Goal: Task Accomplishment & Management: Manage account settings

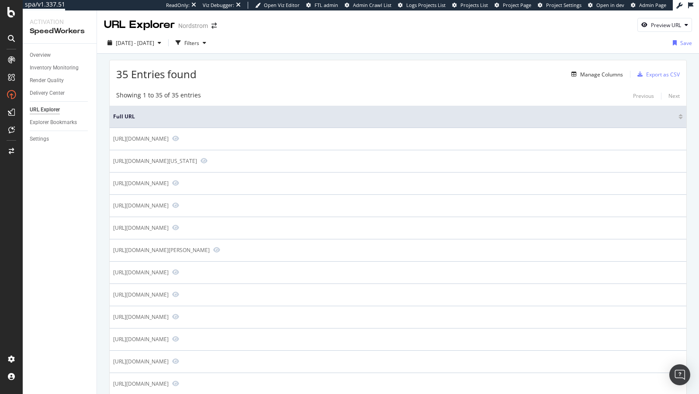
scroll to position [423, 0]
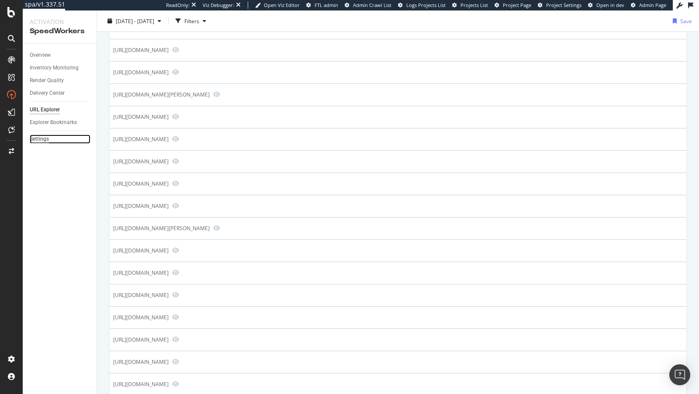
click at [43, 139] on div "Settings" at bounding box center [39, 139] width 19 height 9
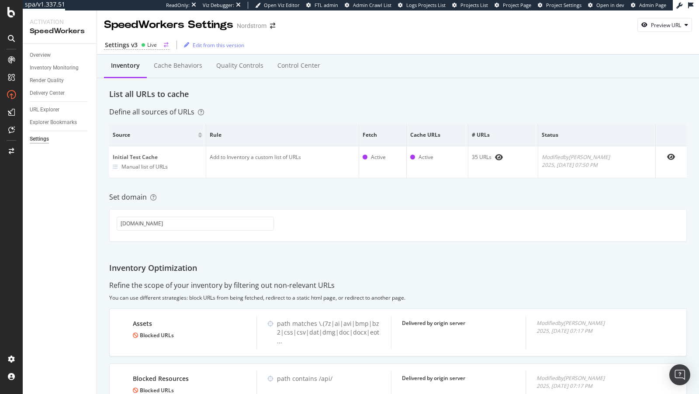
click at [135, 45] on div "Settings v3" at bounding box center [121, 45] width 33 height 9
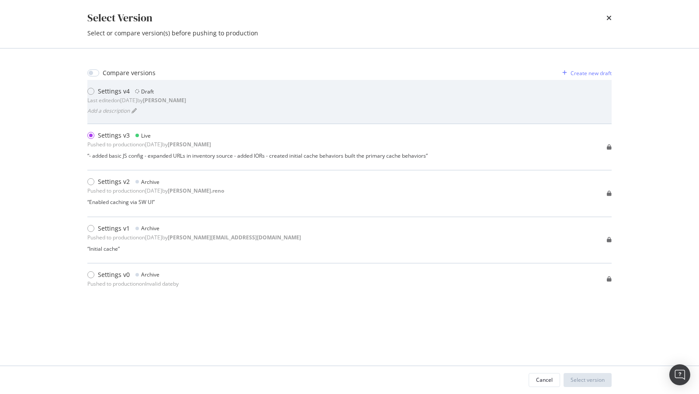
click at [178, 101] on b "connor" at bounding box center [164, 100] width 43 height 7
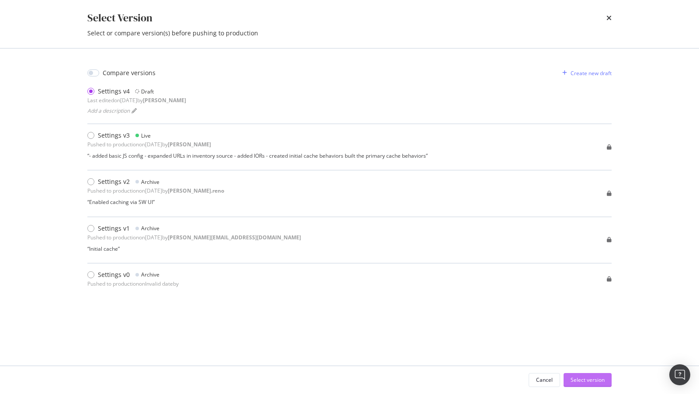
click at [587, 382] on div "Select version" at bounding box center [588, 379] width 34 height 7
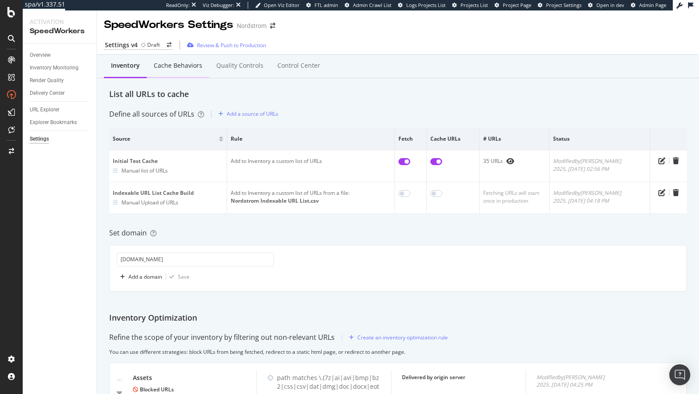
click at [174, 70] on div "Cache behaviors" at bounding box center [178, 66] width 62 height 24
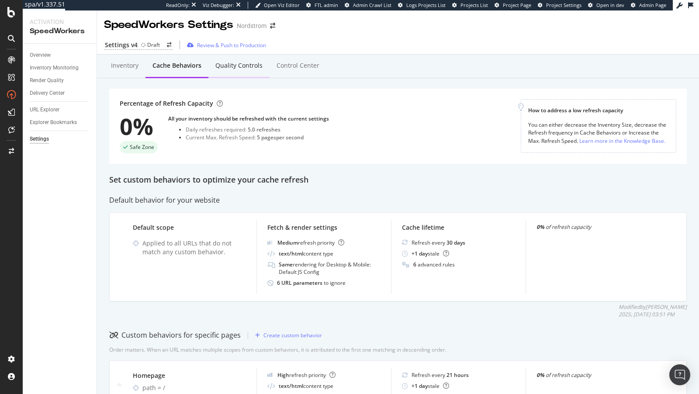
click at [231, 69] on div "Quality Controls" at bounding box center [238, 65] width 47 height 9
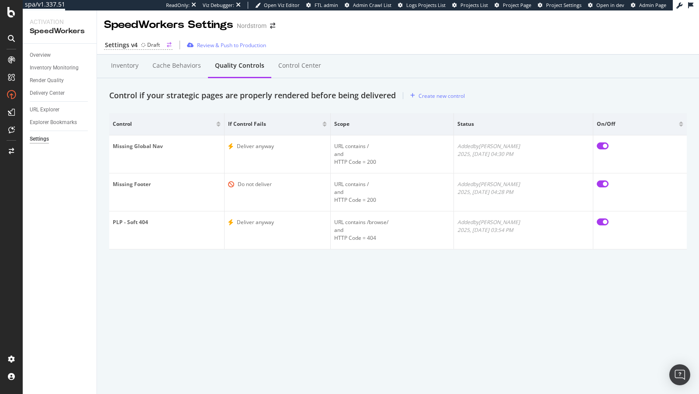
click at [139, 46] on div "Settings v4 Draft" at bounding box center [138, 45] width 69 height 9
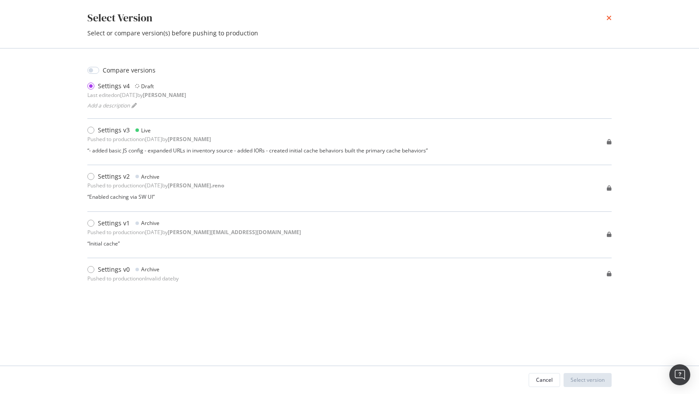
click at [607, 19] on icon "times" at bounding box center [609, 17] width 5 height 7
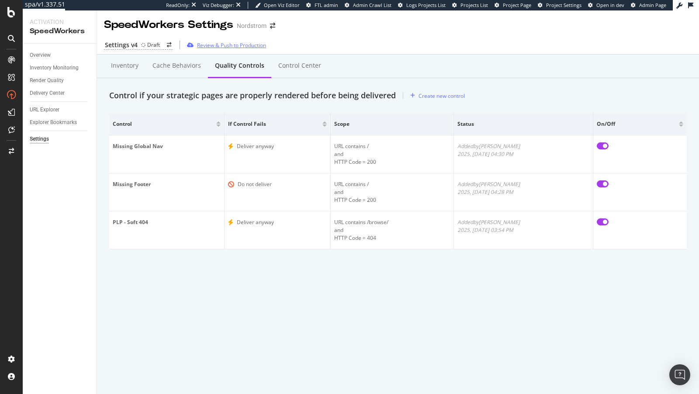
click at [234, 46] on div "Review & Push to Production" at bounding box center [231, 45] width 69 height 7
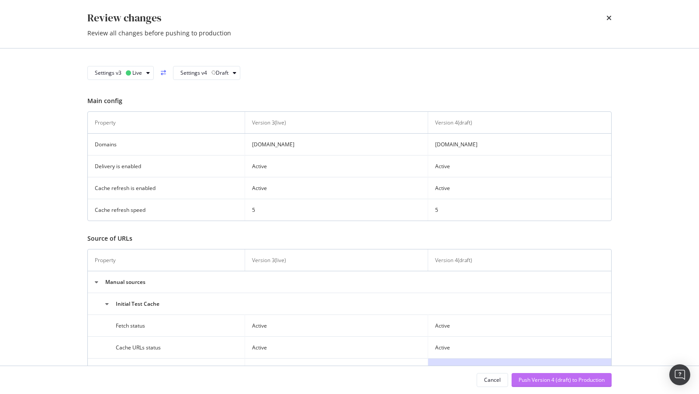
click at [534, 377] on div "Push Version 4 (draft) to Production" at bounding box center [562, 379] width 86 height 7
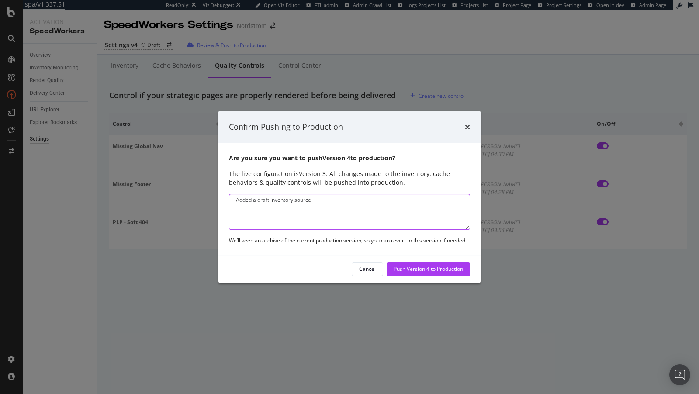
click at [318, 202] on textarea "- Added a draft inventory source -" at bounding box center [349, 212] width 241 height 36
click at [264, 212] on textarea "- Added a draft inventory source for expansion -" at bounding box center [349, 212] width 241 height 36
click at [236, 201] on textarea "- Added a draft inventory source for expansion -" at bounding box center [349, 212] width 241 height 36
click at [277, 201] on textarea "- - Added a draft inventory source for expansion -" at bounding box center [349, 212] width 241 height 36
click at [248, 219] on textarea "- IP updates - Added a draft inventory source for expansion -" at bounding box center [349, 212] width 241 height 36
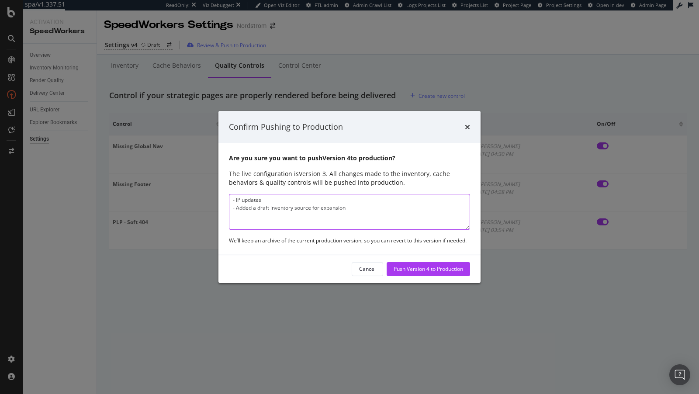
click at [263, 216] on textarea "- IP updates - Added a draft inventory source for expansion -" at bounding box center [349, 212] width 241 height 36
click at [372, 209] on textarea "- IP updates - Added a draft inventory source for expansion - Initial Quality C…" at bounding box center [349, 212] width 241 height 36
click at [237, 218] on textarea "- IP updates - Added a draft inventory source for expansion - Parameter Ignore …" at bounding box center [349, 212] width 241 height 36
click at [323, 219] on textarea "- IP updates - Added a draft inventory source for expansion - Added Parameter I…" at bounding box center [349, 212] width 241 height 36
click at [357, 206] on textarea "- IP updates - Added a draft inventory source for expansion - Added Parameter I…" at bounding box center [349, 212] width 241 height 36
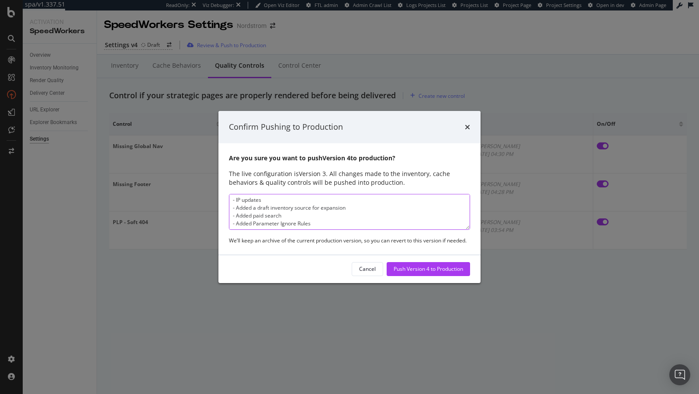
scroll to position [7, 0]
drag, startPoint x: 252, startPoint y: 208, endPoint x: 236, endPoint y: 208, distance: 16.2
click at [236, 208] on textarea "- IP updates - Added a draft inventory source for expansion - Added paid search…" at bounding box center [349, 212] width 241 height 36
click at [294, 210] on textarea "- IP updates - Added a draft inventory source for expansion - Blocked paid sear…" at bounding box center [349, 212] width 241 height 36
click at [286, 210] on textarea "- IP updates - Added a draft inventory source for expansion - Blocked paid sear…" at bounding box center [349, 212] width 241 height 36
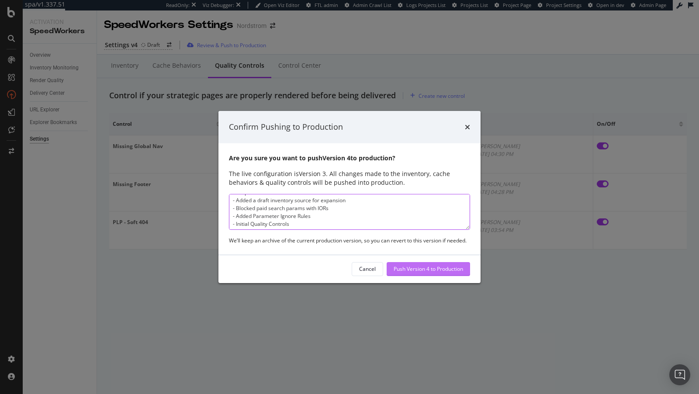
type textarea "- IP updates - Added a draft inventory source for expansion - Blocked paid sear…"
click at [433, 274] on div "Push Version 4 to Production" at bounding box center [428, 269] width 69 height 13
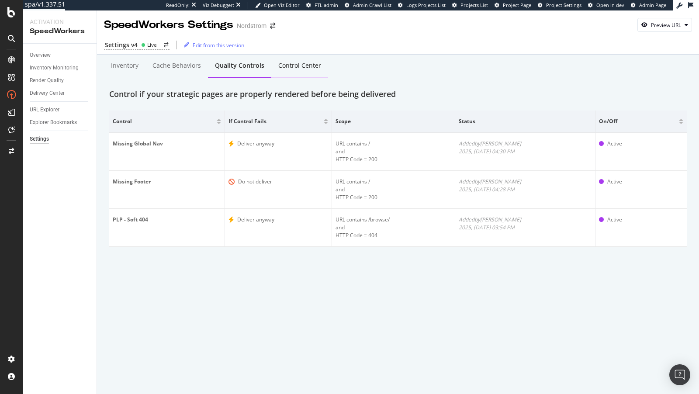
click at [296, 67] on div "Control Center" at bounding box center [299, 65] width 43 height 9
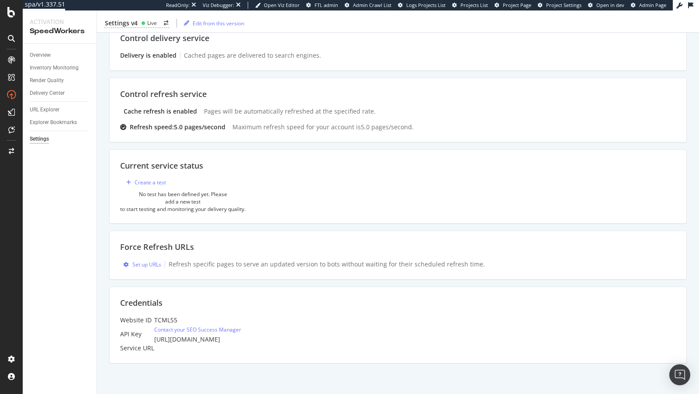
scroll to position [106, 0]
click at [136, 261] on div "Set up URLs" at bounding box center [146, 264] width 29 height 7
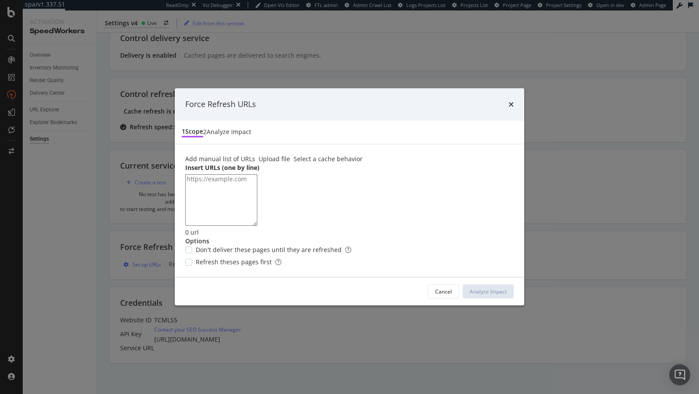
click at [333, 155] on div "Select a cache behavior" at bounding box center [328, 159] width 69 height 9
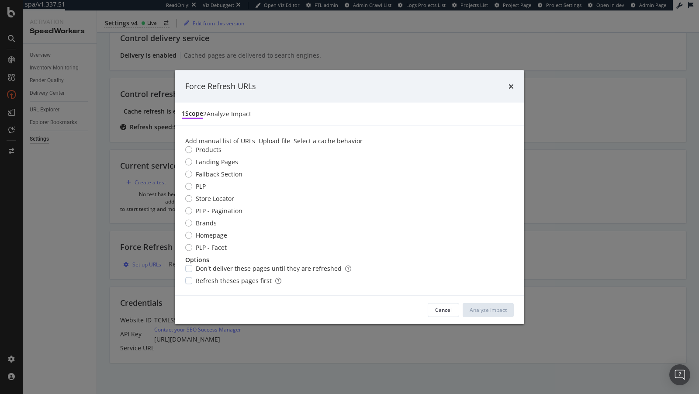
click at [237, 136] on div "Add manual list of URLs" at bounding box center [220, 140] width 70 height 9
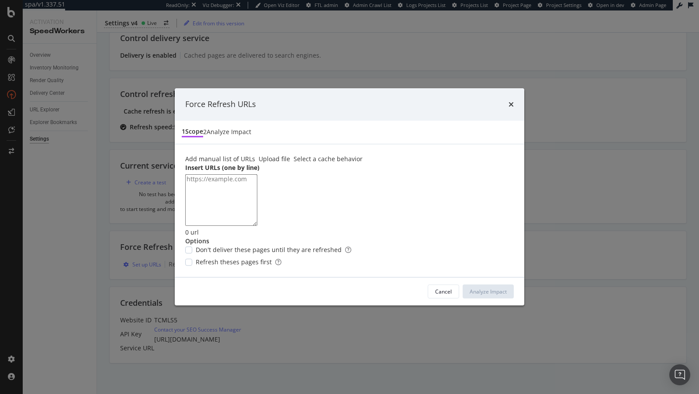
click at [128, 213] on div "Force Refresh URLs 1 Scope 2 Analyze Impact Add manual list of URLs Upload file…" at bounding box center [349, 197] width 699 height 394
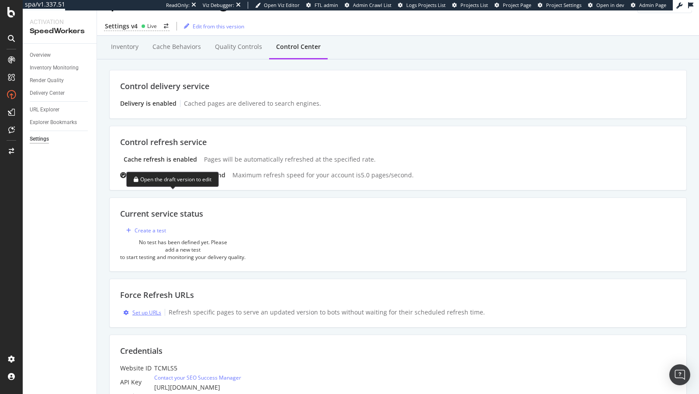
scroll to position [0, 0]
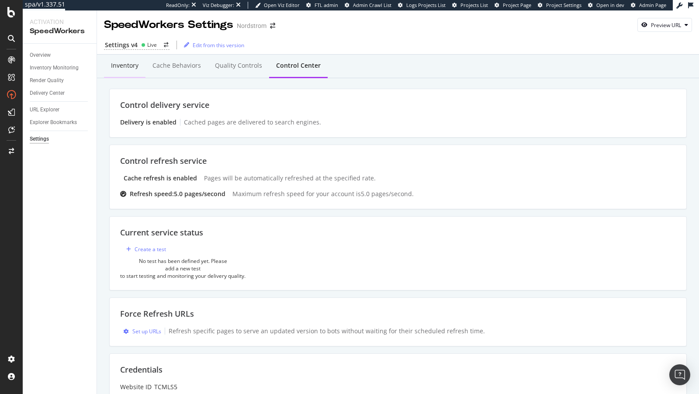
click at [125, 67] on div "Inventory" at bounding box center [125, 65] width 28 height 9
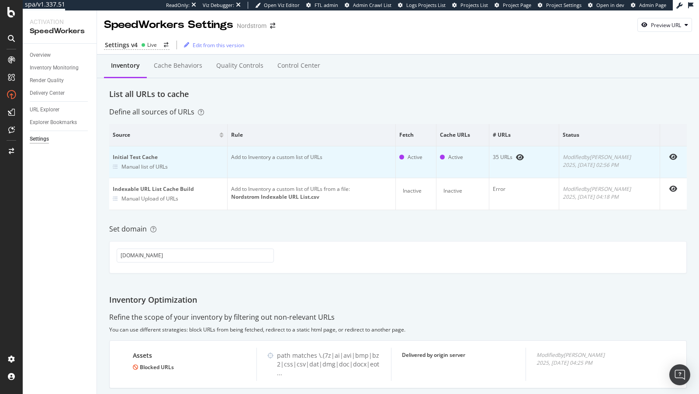
click at [668, 154] on div at bounding box center [674, 156] width 20 height 7
click at [674, 155] on icon "eye" at bounding box center [674, 156] width 8 height 7
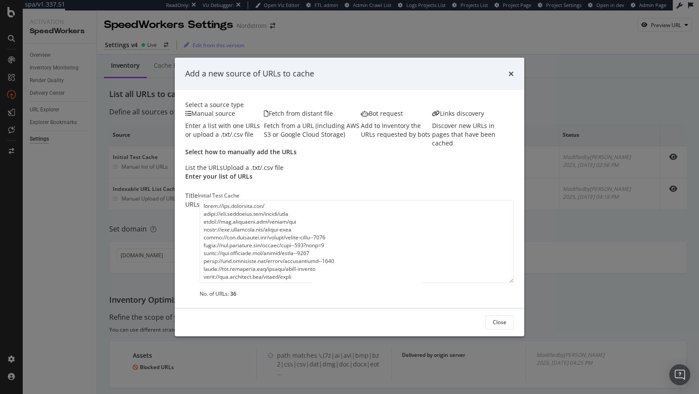
click at [270, 271] on textarea "modal" at bounding box center [357, 241] width 314 height 83
click at [14, 191] on div "Add a new source of URLs to cache Select a source type Manual source Enter a li…" at bounding box center [349, 197] width 699 height 394
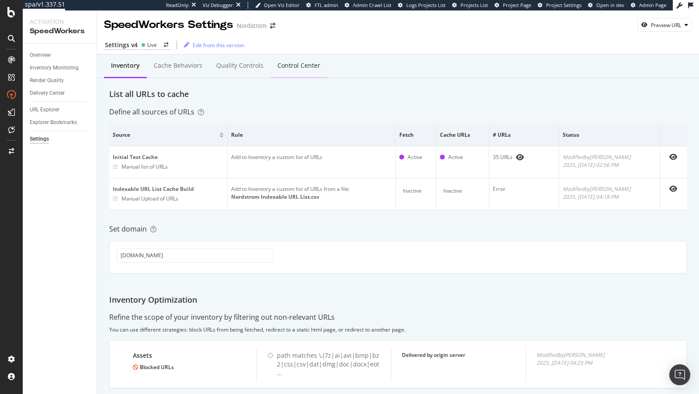
click at [278, 62] on div "Control Center" at bounding box center [299, 65] width 43 height 9
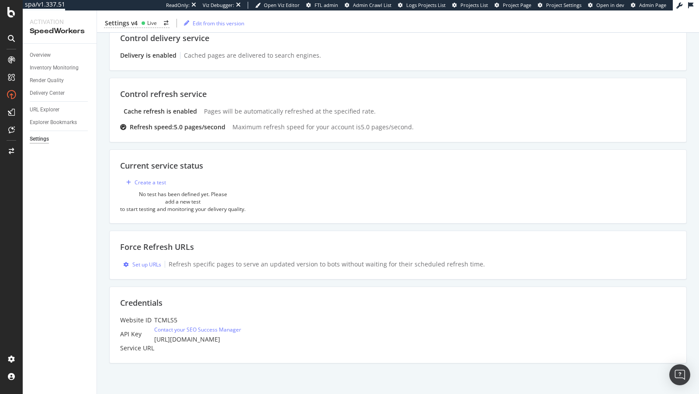
scroll to position [106, 0]
click at [135, 261] on div "Set up URLs" at bounding box center [146, 264] width 29 height 7
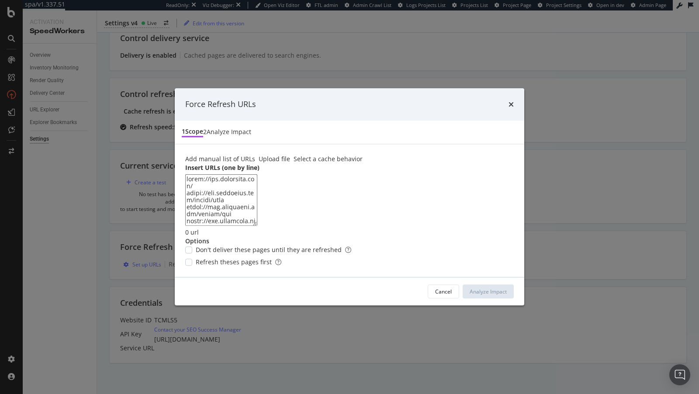
scroll to position [261, 0]
type textarea "https://www.nordstrom.com/ https://www.nordstrom.com/browse/sale https://www.no…"
click at [205, 255] on span "Don't deliver these pages until they are refreshed" at bounding box center [274, 250] width 156 height 9
click at [200, 267] on span "Refresh theses pages first" at bounding box center [239, 262] width 86 height 9
click at [479, 295] on div "Analyze Impact" at bounding box center [488, 291] width 37 height 7
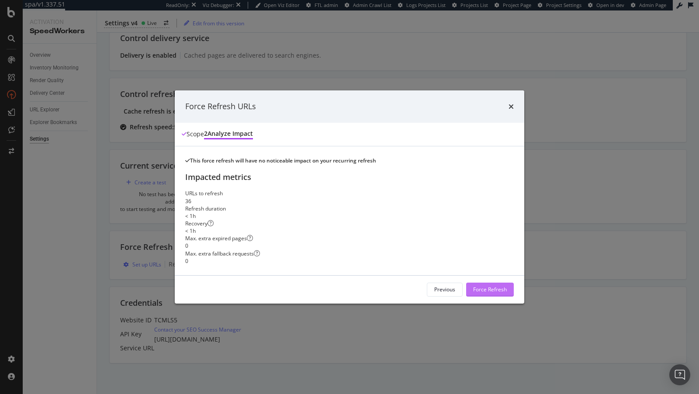
click at [489, 293] on div "Force Refresh" at bounding box center [490, 289] width 34 height 7
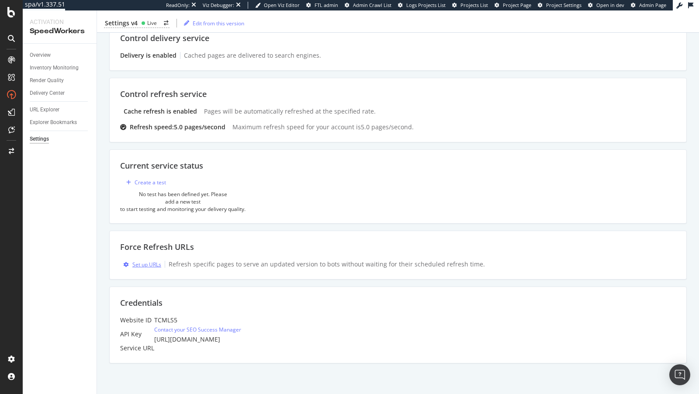
scroll to position [0, 0]
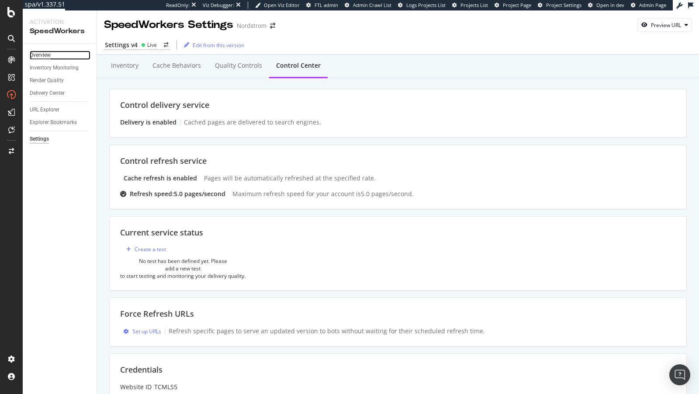
click at [45, 57] on div "Overview" at bounding box center [40, 55] width 21 height 9
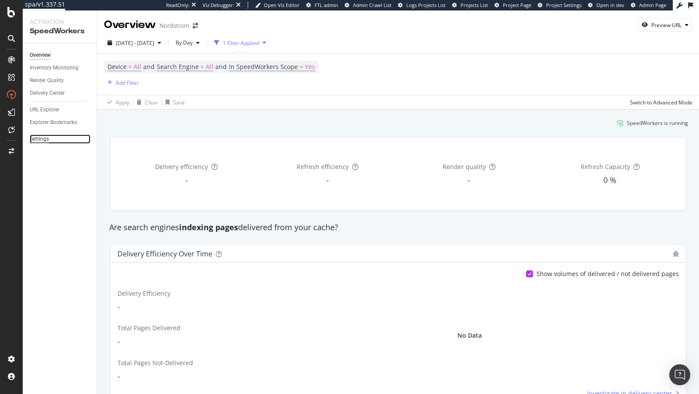
click at [44, 139] on div "Settings" at bounding box center [39, 139] width 19 height 9
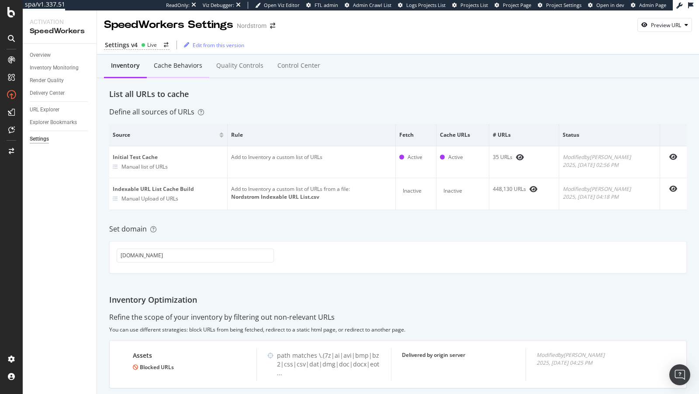
click at [168, 66] on div "Cache behaviors" at bounding box center [178, 65] width 49 height 9
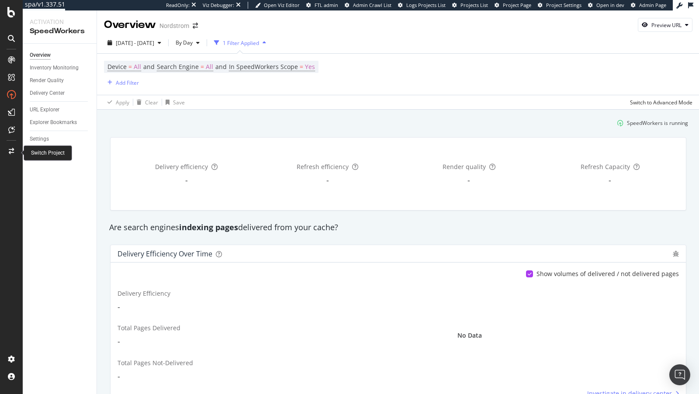
click at [11, 153] on icon at bounding box center [11, 151] width 5 height 6
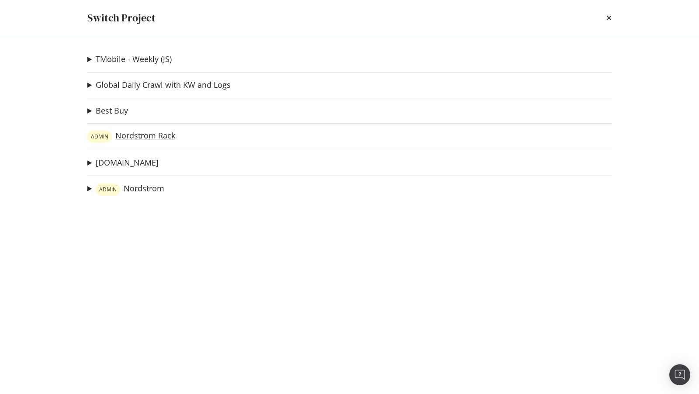
click at [157, 131] on link "ADMIN Nordstrom Rack" at bounding box center [131, 137] width 88 height 12
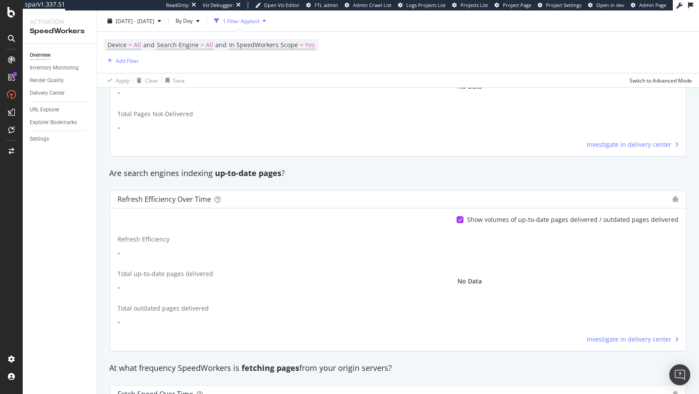
scroll to position [273, 0]
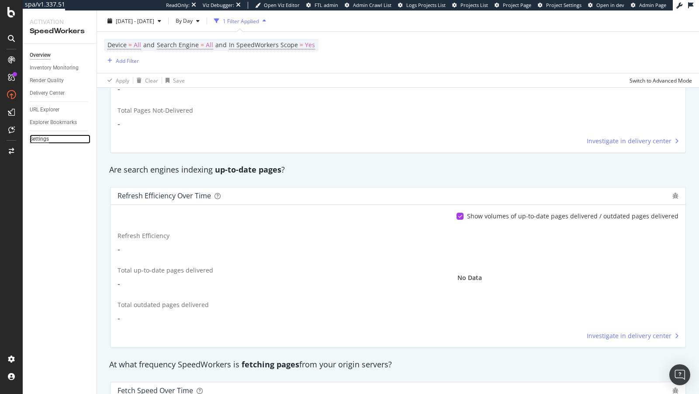
click at [40, 141] on div "Settings" at bounding box center [39, 139] width 19 height 9
